Goal: Information Seeking & Learning: Learn about a topic

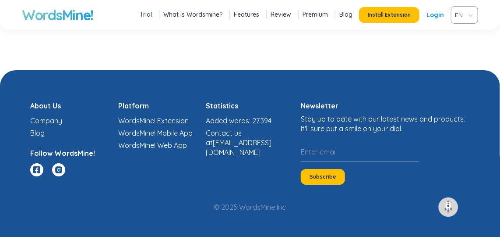
scroll to position [3185, 0]
click at [328, 19] on link "Premium" at bounding box center [315, 14] width 25 height 9
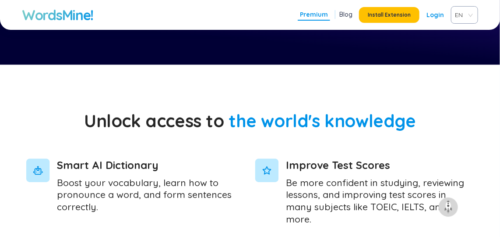
scroll to position [438, 0]
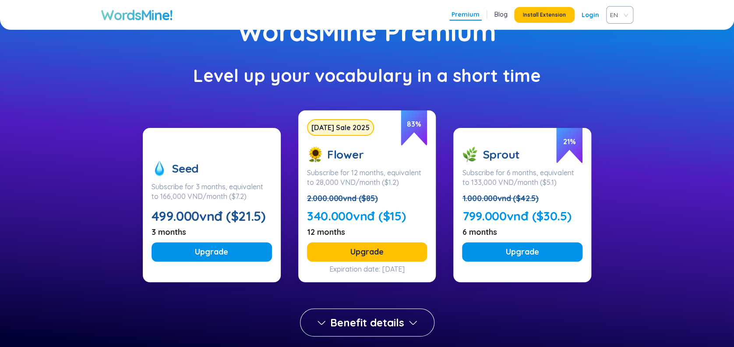
scroll to position [0, 0]
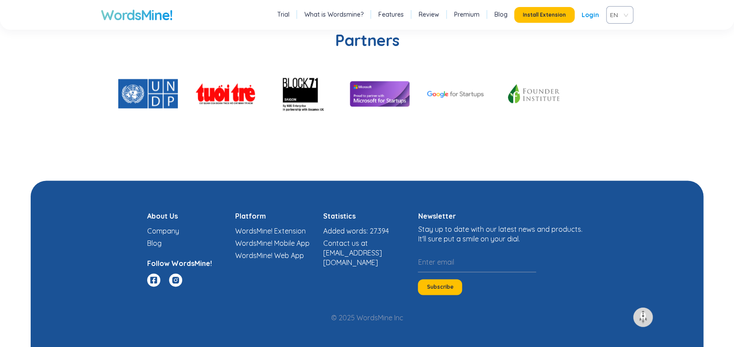
scroll to position [2915, 0]
click at [326, 19] on link "What is Wordsmine?" at bounding box center [333, 14] width 59 height 9
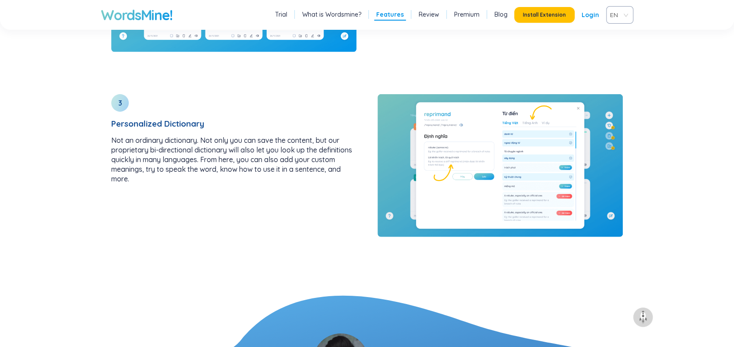
scroll to position [1348, 0]
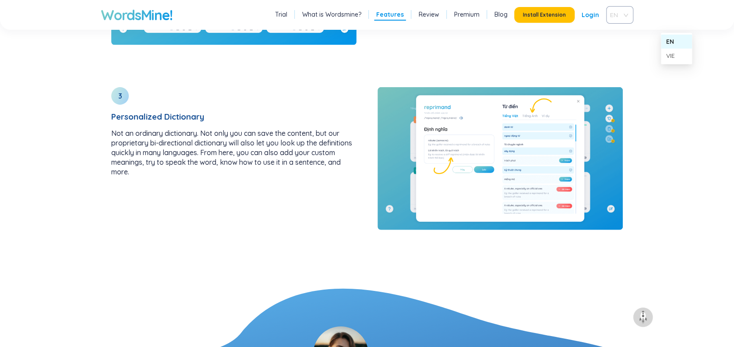
click at [500, 21] on span "EN" at bounding box center [618, 14] width 16 height 13
click at [500, 57] on div "VIE" at bounding box center [676, 56] width 21 height 10
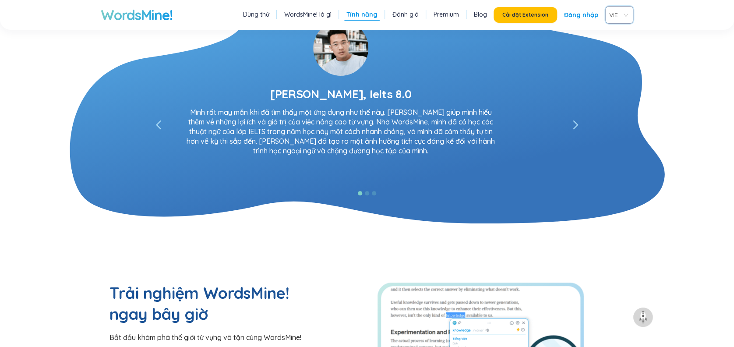
scroll to position [1744, 0]
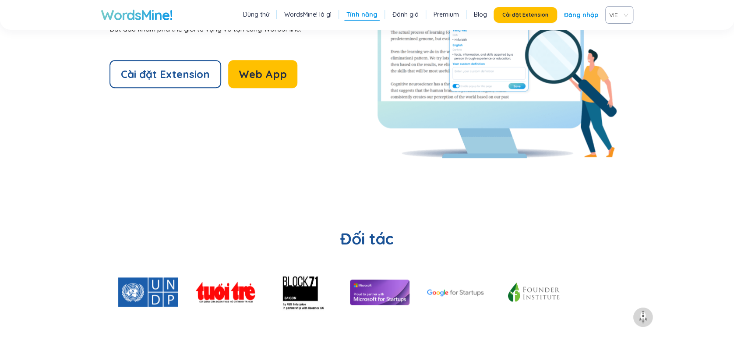
scroll to position [2094, 0]
